Goal: Information Seeking & Learning: Learn about a topic

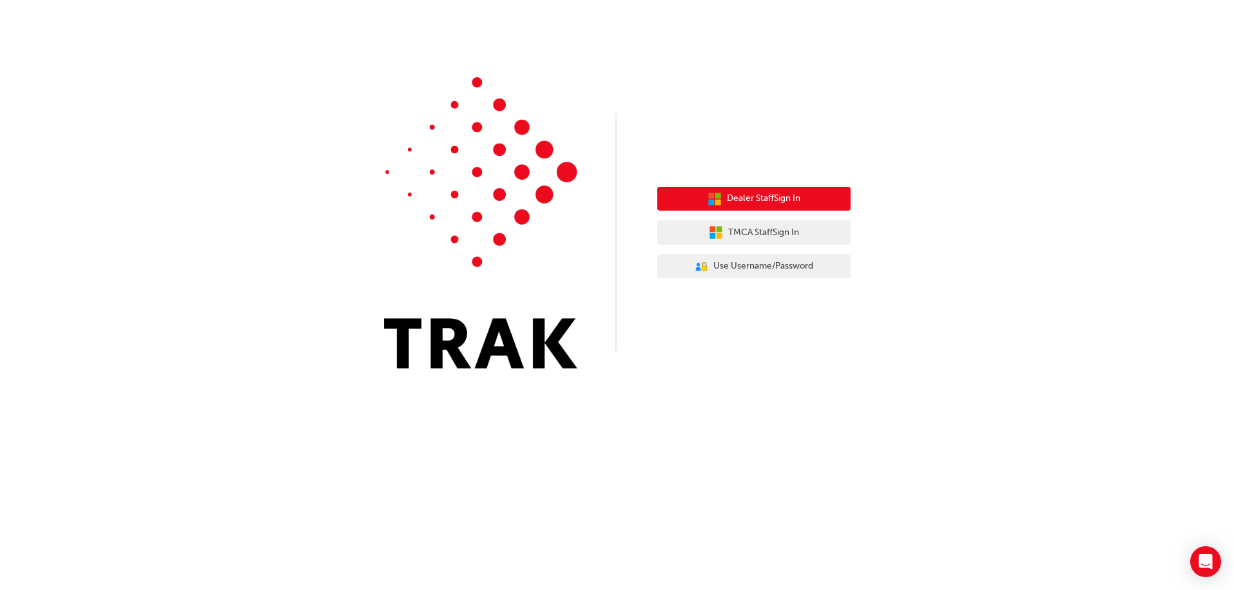
click at [748, 192] on span "Dealer Staff Sign In" at bounding box center [763, 198] width 73 height 15
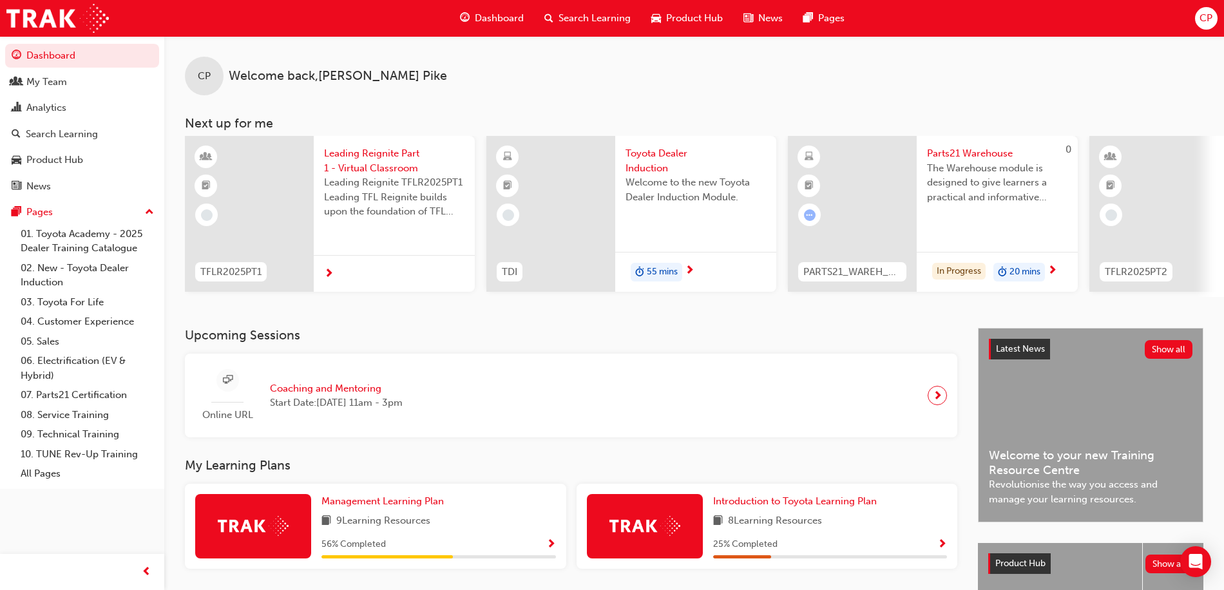
click at [587, 15] on span "Search Learning" at bounding box center [594, 18] width 72 height 15
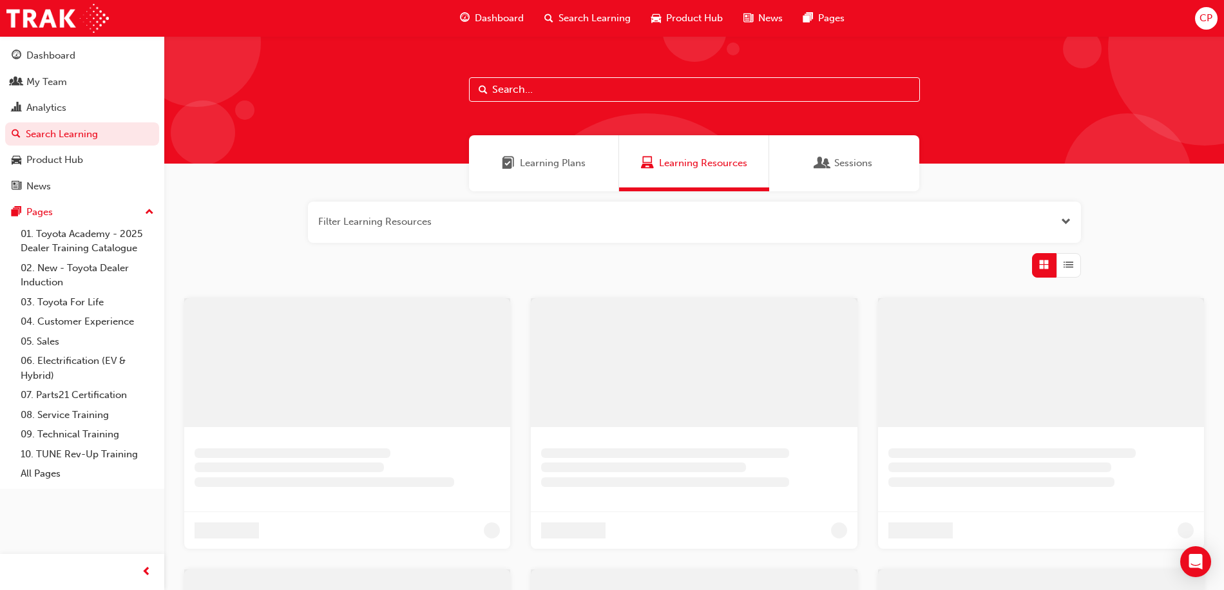
click at [518, 97] on input "text" at bounding box center [694, 89] width 451 height 24
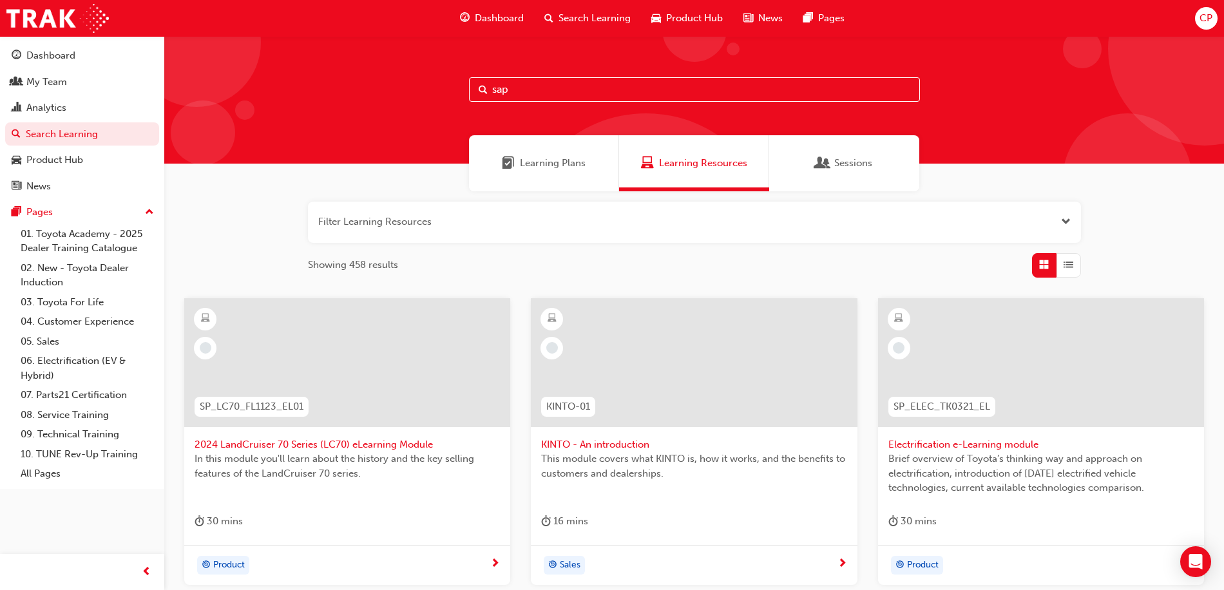
type input "sap"
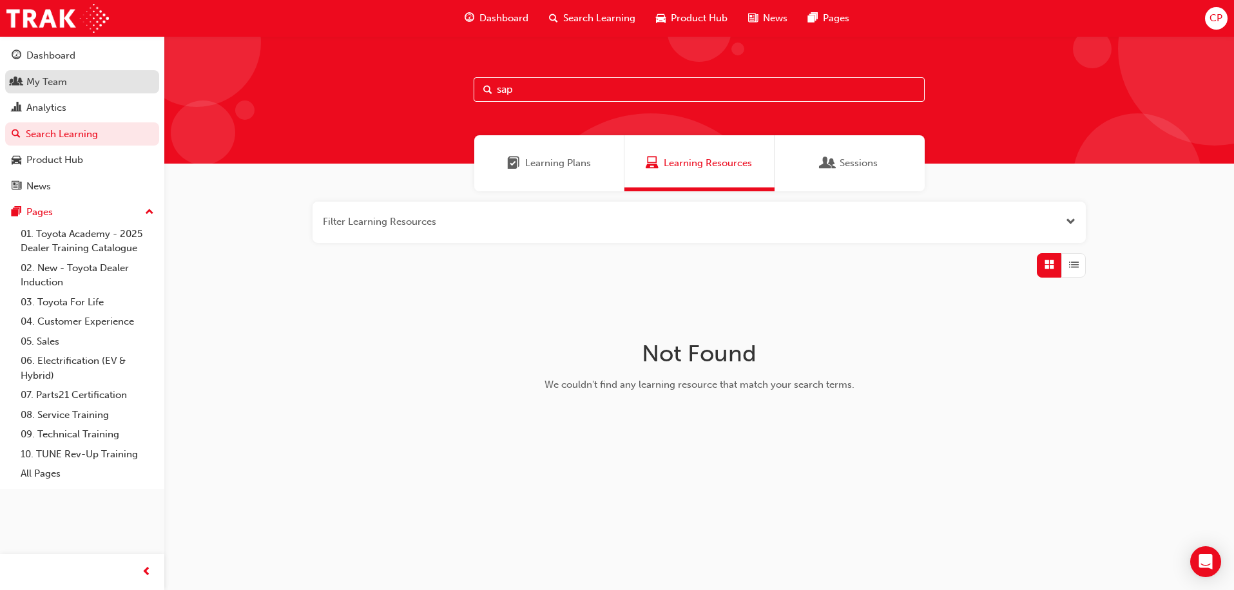
click at [47, 82] on div "My Team" at bounding box center [46, 82] width 41 height 15
